Goal: Navigation & Orientation: Find specific page/section

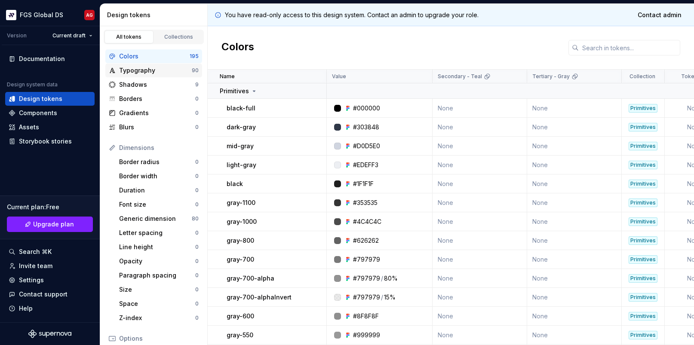
click at [147, 72] on div "Typography" at bounding box center [155, 70] width 73 height 9
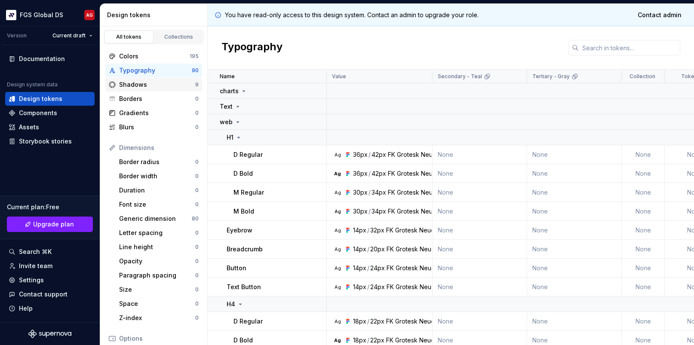
click at [142, 85] on div "Shadows" at bounding box center [157, 84] width 76 height 9
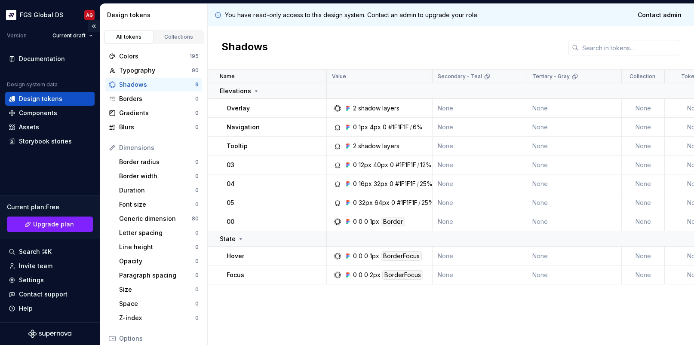
click at [93, 24] on button "Collapse sidebar" at bounding box center [94, 26] width 12 height 12
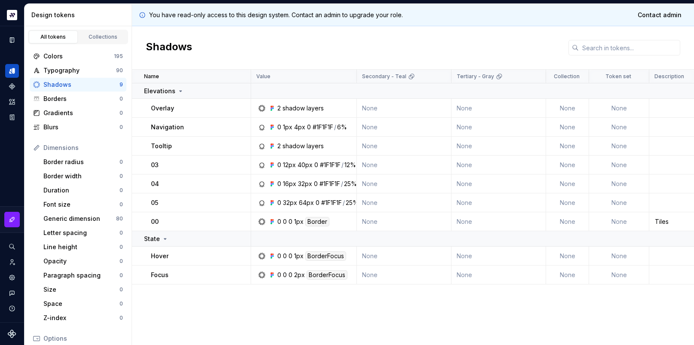
click at [71, 20] on div "Design tokens" at bounding box center [79, 15] width 108 height 22
click at [12, 15] on html "FGS Global DS AG Design system data Design tokens All tokens Collections Colors…" at bounding box center [347, 172] width 694 height 345
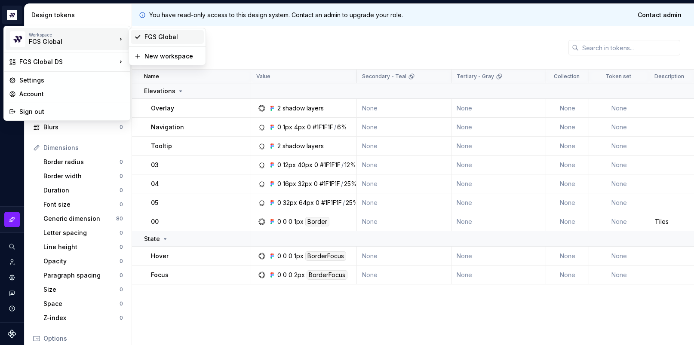
click at [158, 38] on div "FGS Global" at bounding box center [173, 37] width 56 height 9
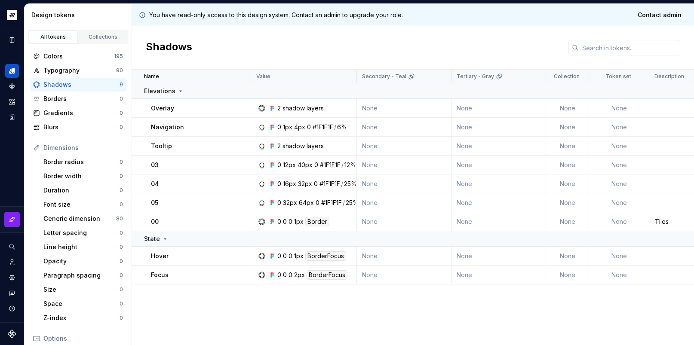
click at [212, 27] on div "Shadows" at bounding box center [413, 47] width 562 height 43
click at [13, 38] on icon "Documentation" at bounding box center [12, 40] width 3 height 5
